Goal: Book appointment/travel/reservation

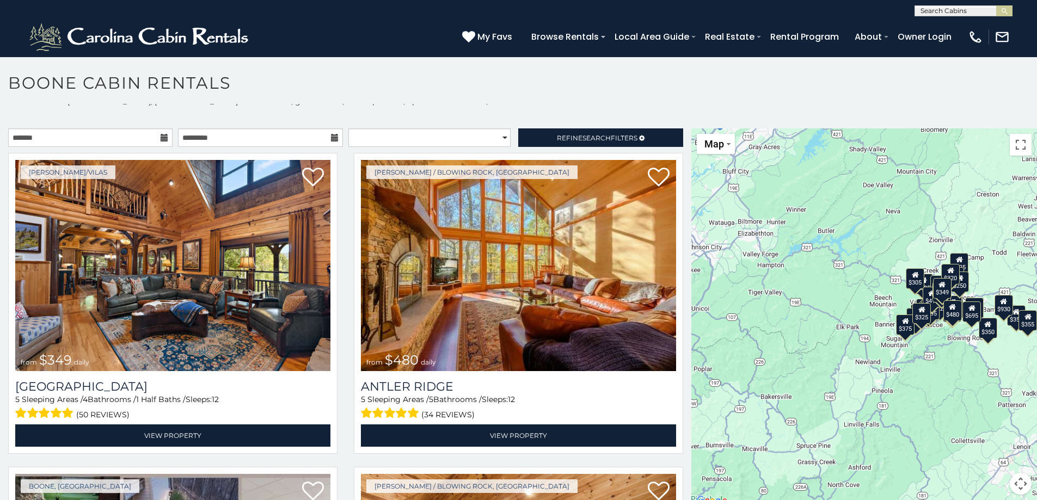
scroll to position [10, 0]
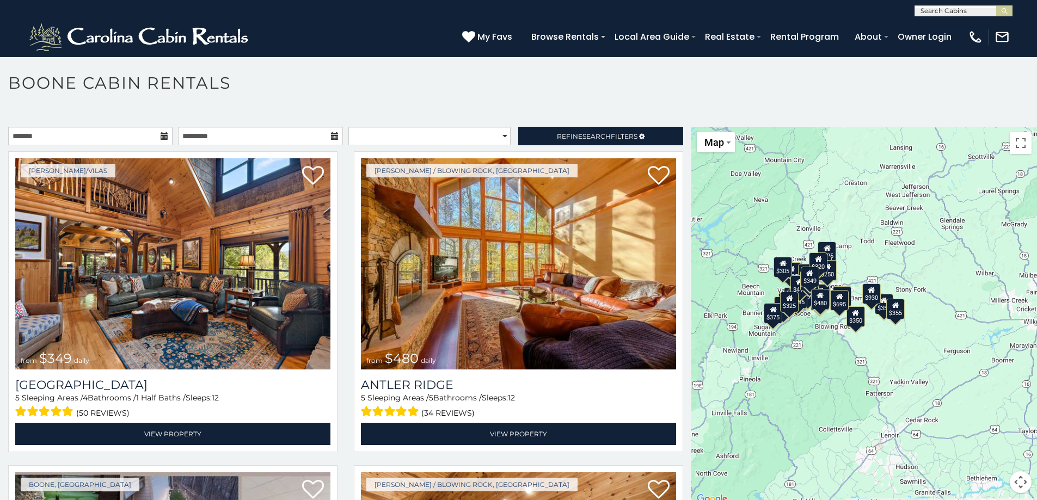
drag, startPoint x: 930, startPoint y: 388, endPoint x: 798, endPoint y: 376, distance: 132.3
click at [798, 376] on div "$349 $480 $525 $315 $355 $675 $635 $930 $400 $451 $330 $400 $485 $460 $395 $255…" at bounding box center [865, 317] width 346 height 380
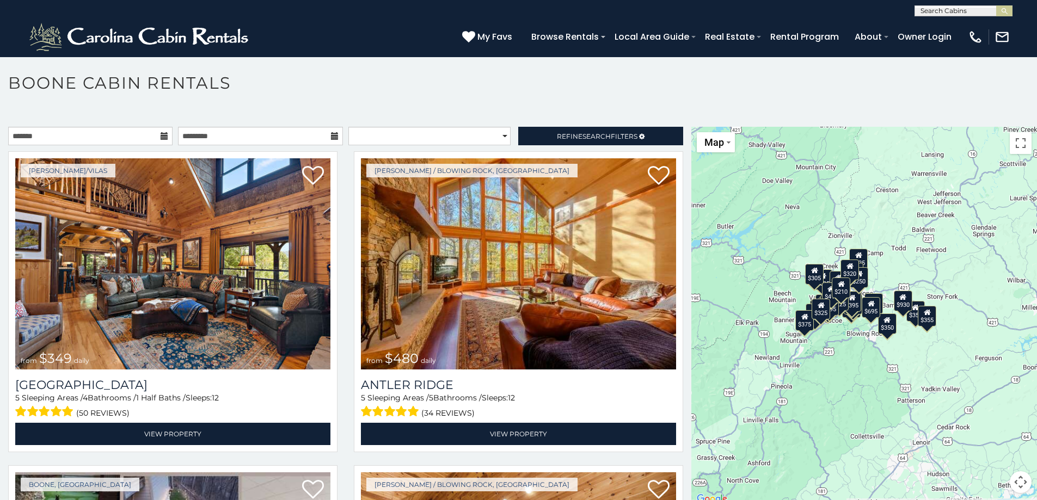
drag, startPoint x: 796, startPoint y: 368, endPoint x: 832, endPoint y: 377, distance: 37.0
click at [832, 377] on div "$349 $480 $525 $315 $355 $675 $635 $930 $400 $451 $330 $400 $485 $460 $395 $255…" at bounding box center [865, 317] width 346 height 380
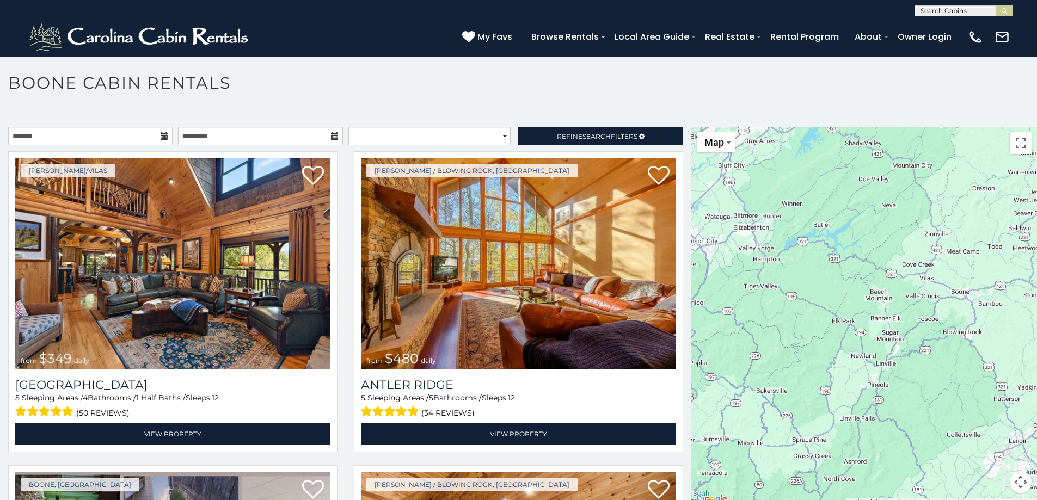
drag, startPoint x: 834, startPoint y: 375, endPoint x: 931, endPoint y: 373, distance: 97.0
click at [931, 373] on div at bounding box center [865, 317] width 346 height 380
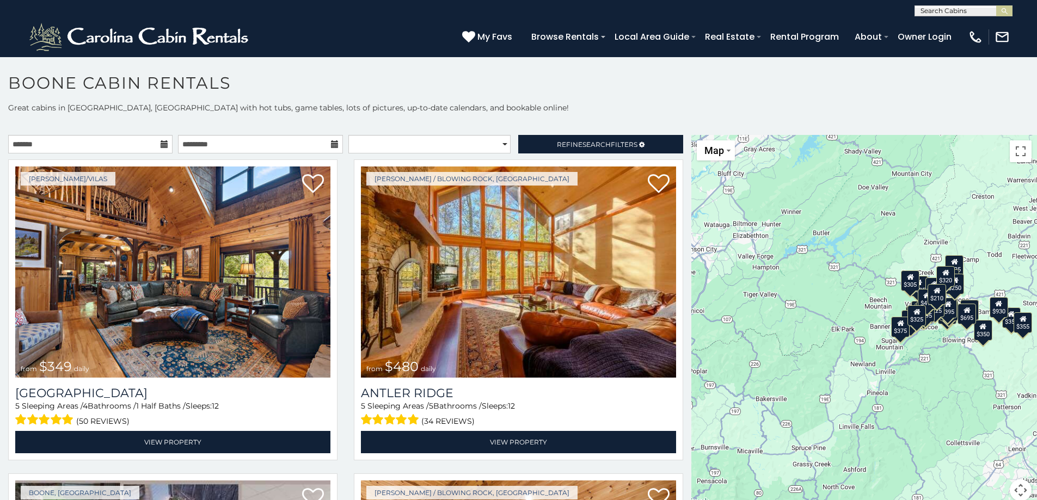
scroll to position [0, 0]
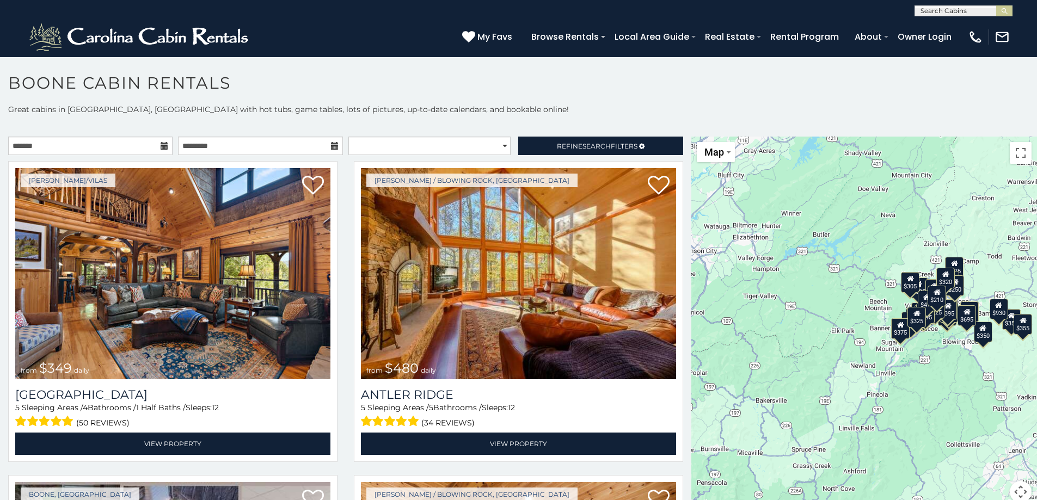
click at [937, 302] on div "$210" at bounding box center [938, 295] width 19 height 21
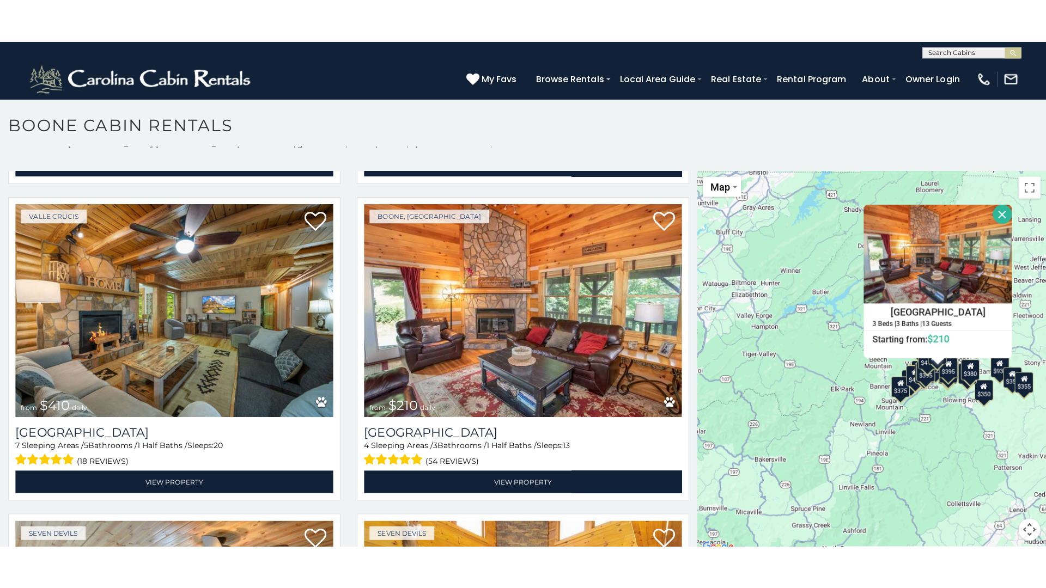
scroll to position [10, 0]
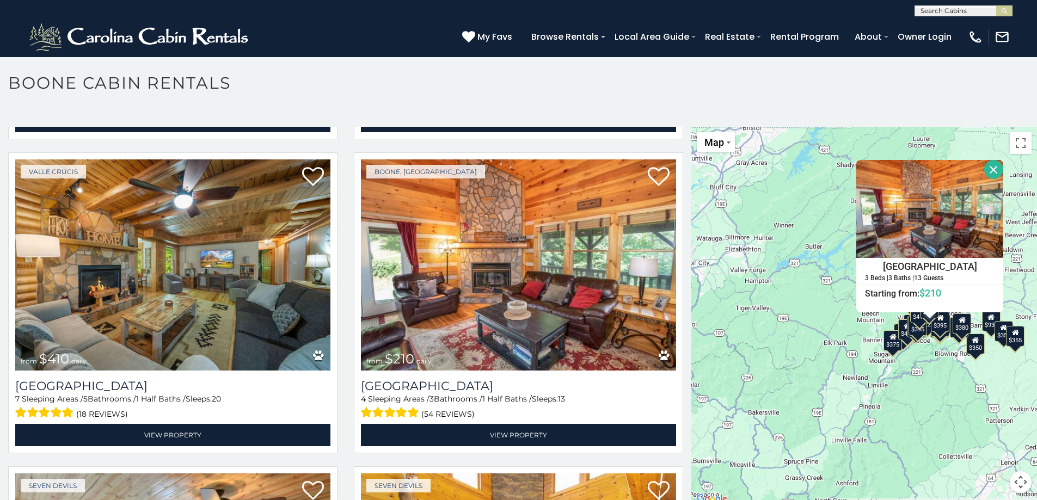
click at [1015, 349] on div "$349 $480 $525 $315 $355 $675 $635 $930 $400 $451 $330 $400 $485 $460 $395 $255…" at bounding box center [865, 317] width 346 height 380
click at [992, 167] on button "Close" at bounding box center [994, 169] width 19 height 19
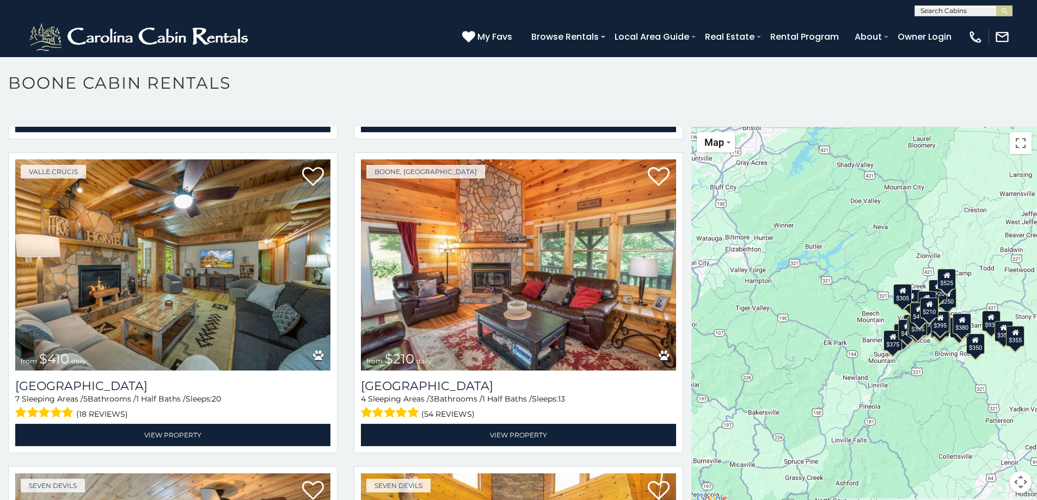
click at [888, 351] on div "$375" at bounding box center [893, 341] width 19 height 21
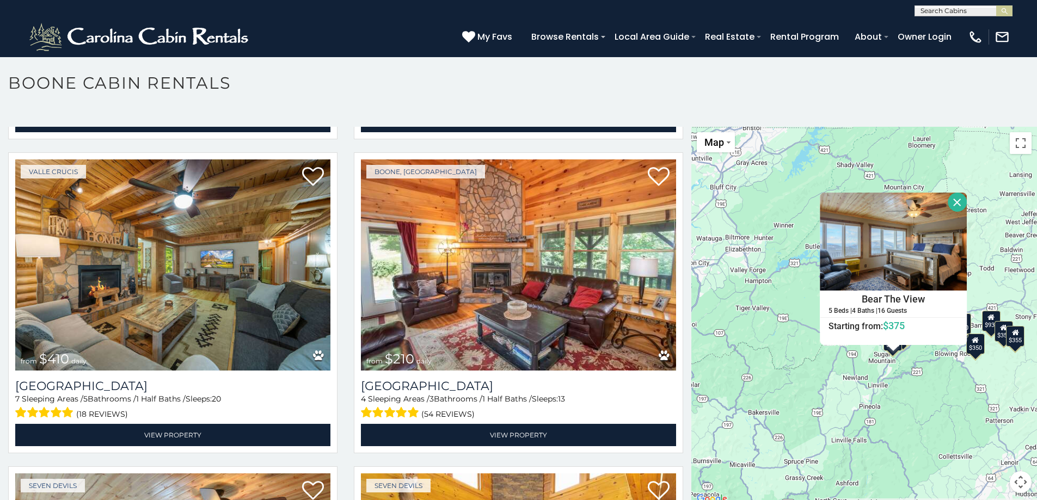
click at [956, 202] on button "Close" at bounding box center [957, 202] width 19 height 19
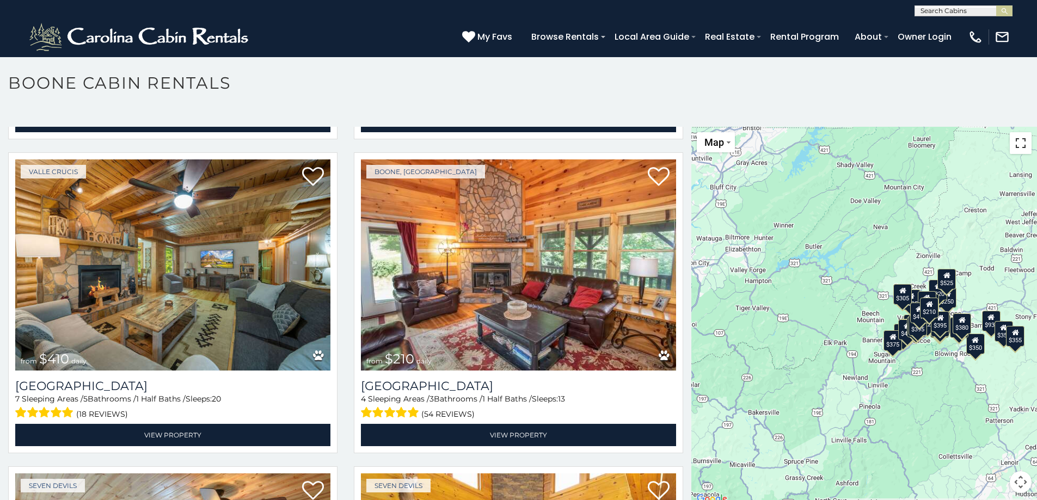
click at [1015, 144] on button "Toggle fullscreen view" at bounding box center [1021, 143] width 22 height 22
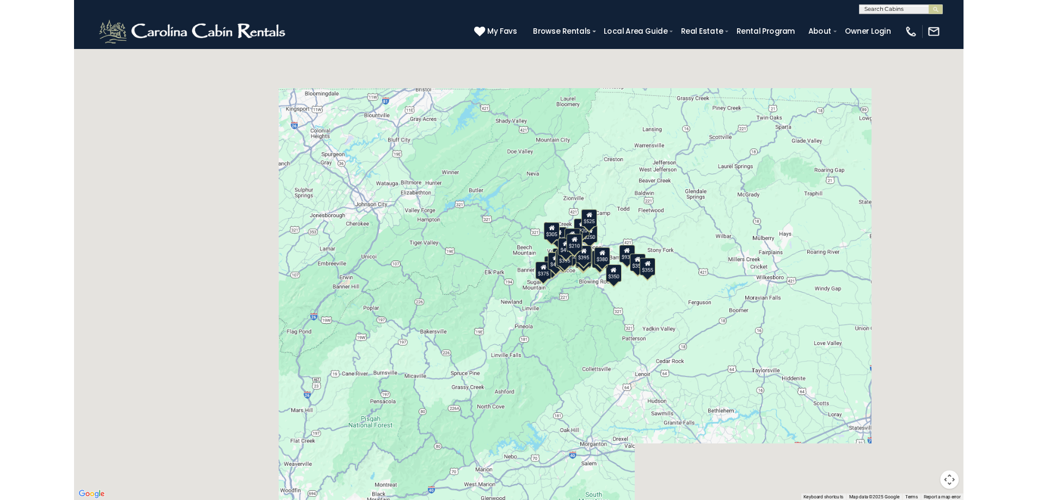
scroll to position [4124, 0]
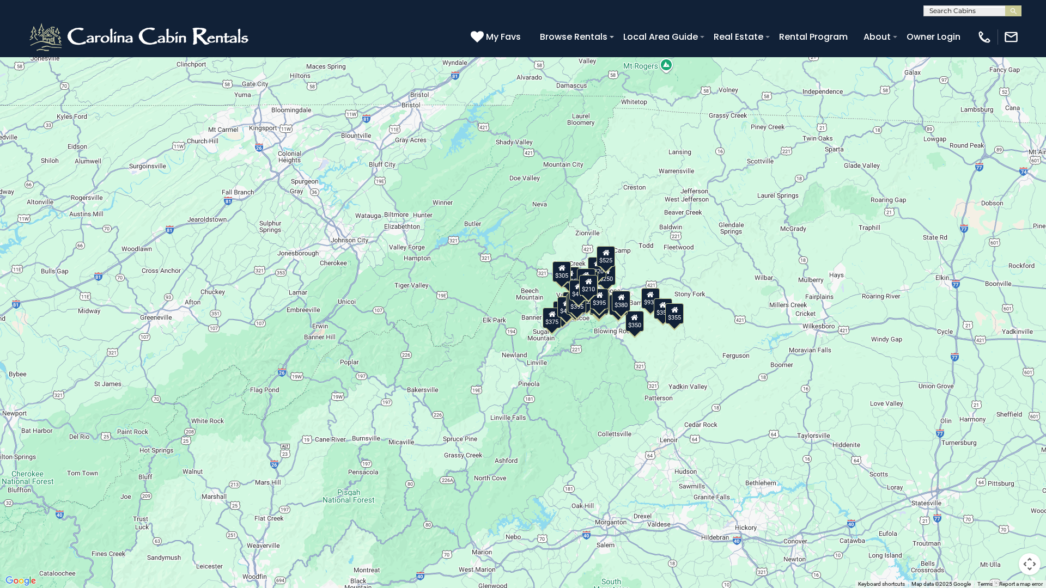
click at [803, 371] on div "$349 $480 $525 $315 $355 $675 $635 $930 $400 $451 $330 $400 $485 $460 $395 $255…" at bounding box center [523, 294] width 1046 height 588
click at [589, 291] on div "$210" at bounding box center [588, 285] width 19 height 21
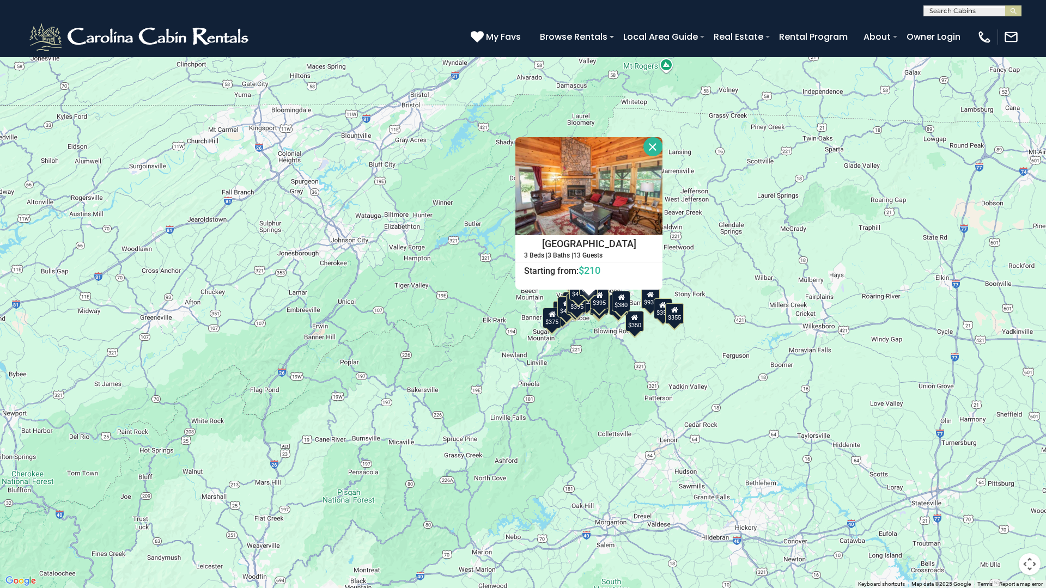
click at [655, 148] on button "Close" at bounding box center [652, 146] width 19 height 19
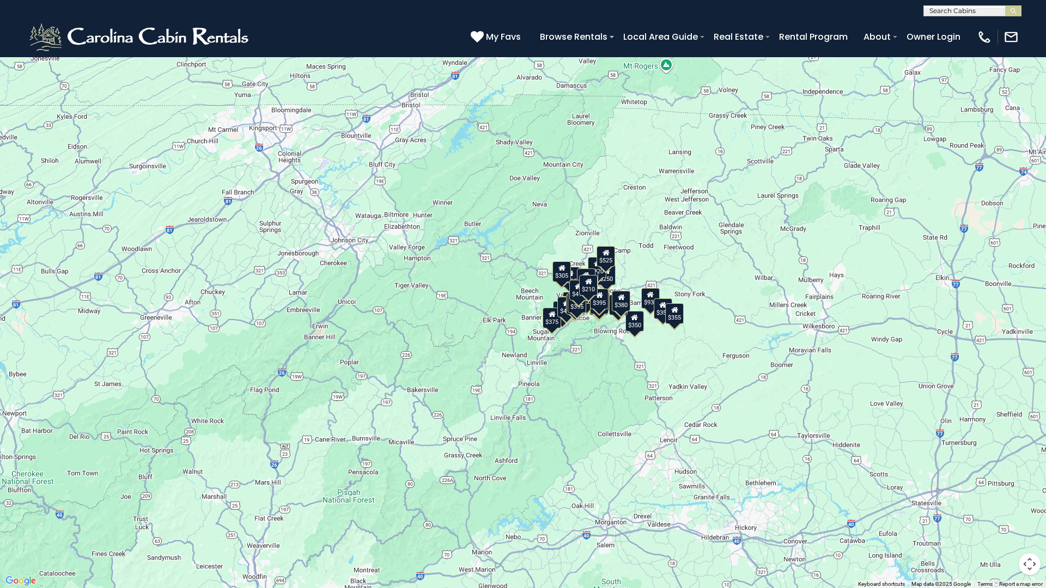
click at [649, 308] on div "$930" at bounding box center [650, 298] width 19 height 21
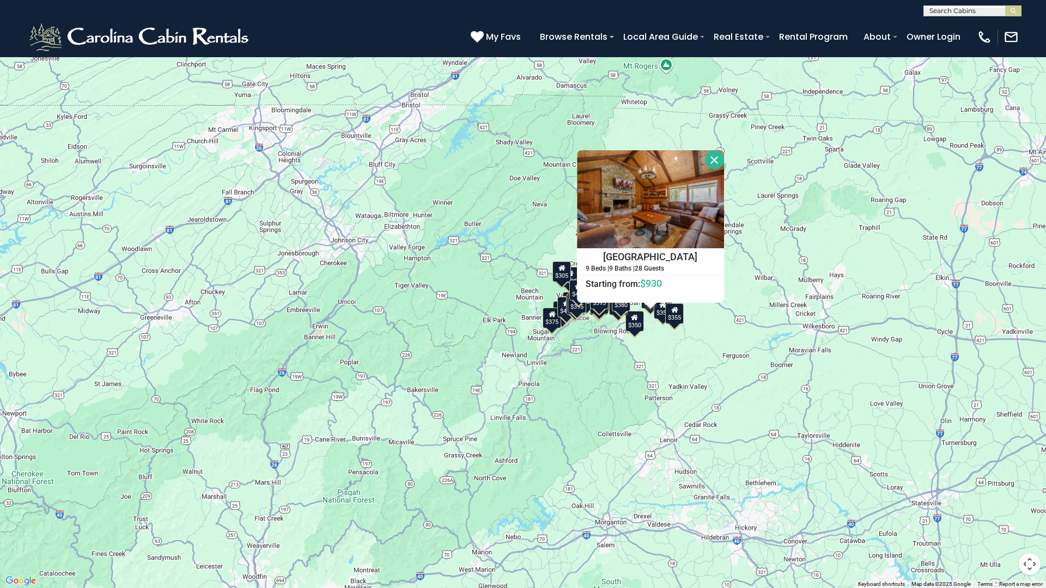
click at [716, 158] on button "Close" at bounding box center [714, 159] width 19 height 19
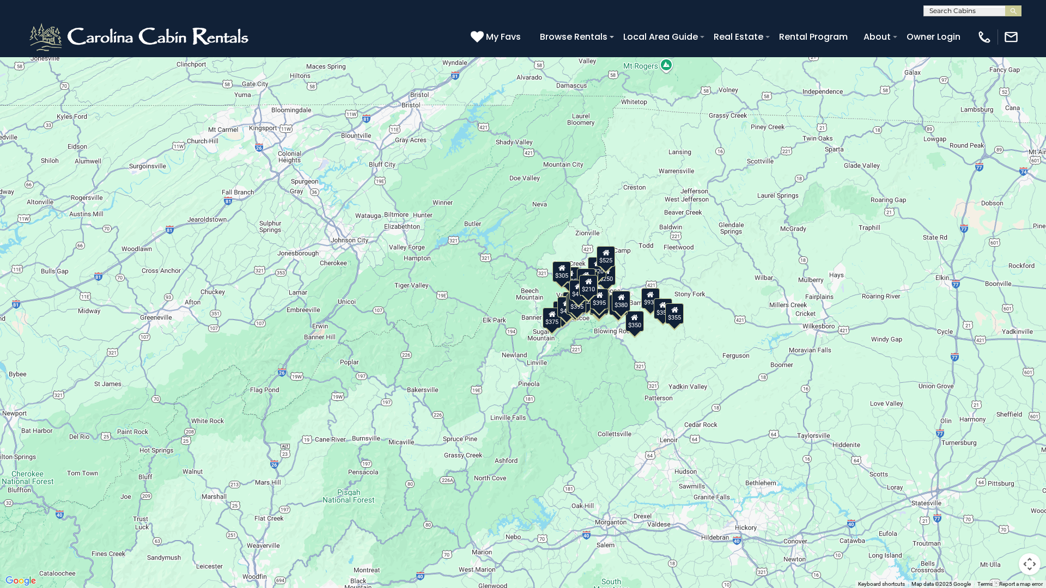
click at [1026, 17] on button "Toggle fullscreen view" at bounding box center [1029, 16] width 22 height 22
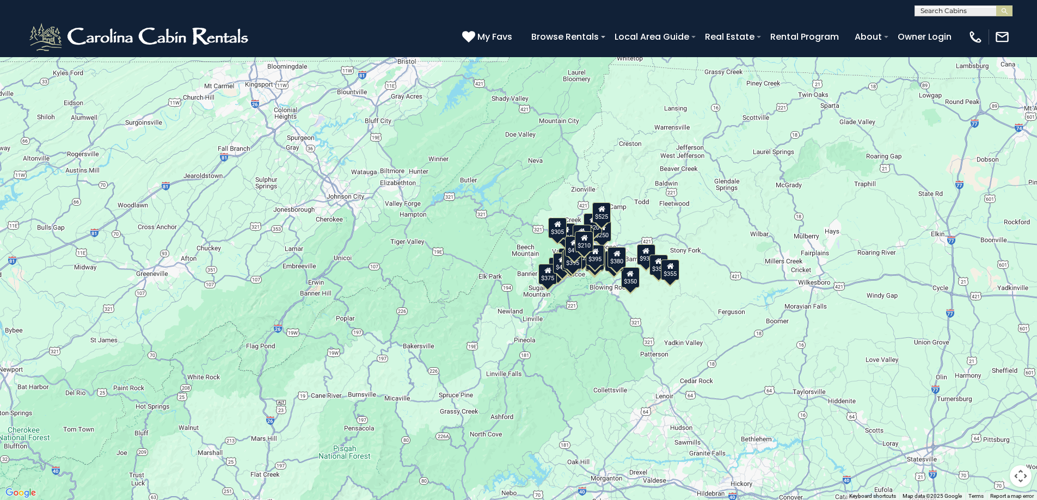
scroll to position [4085, 0]
